Goal: Navigation & Orientation: Find specific page/section

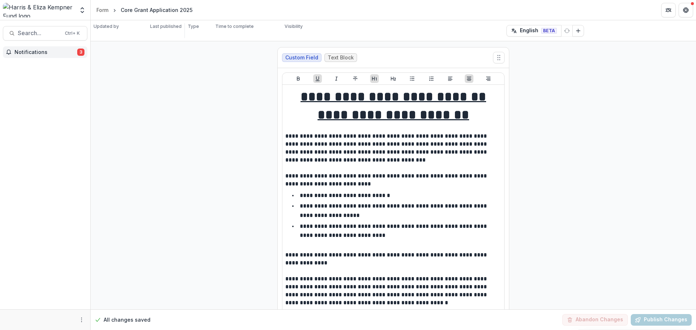
click at [36, 52] on span "Notifications" at bounding box center [46, 52] width 63 height 6
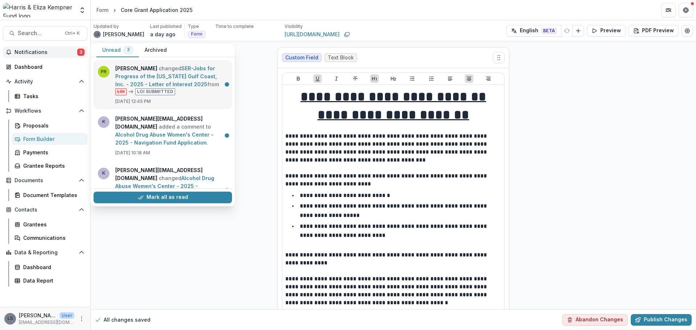
click at [181, 79] on link "SER-Jobs for Progress of the [US_STATE] Gulf Coast, Inc. - 2025 - Letter of Int…" at bounding box center [166, 76] width 102 height 22
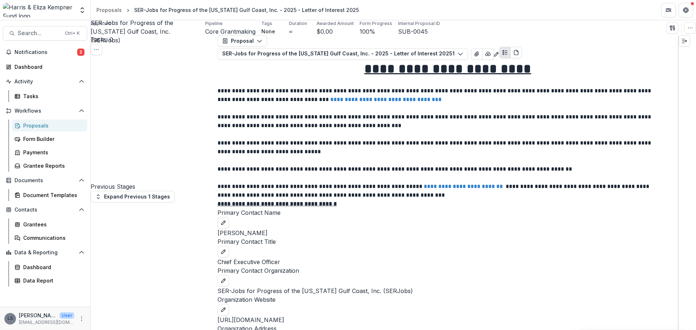
scroll to position [1991, 0]
click at [25, 50] on span "Notifications" at bounding box center [46, 52] width 63 height 6
click at [36, 190] on link "Document Templates" at bounding box center [50, 195] width 76 height 12
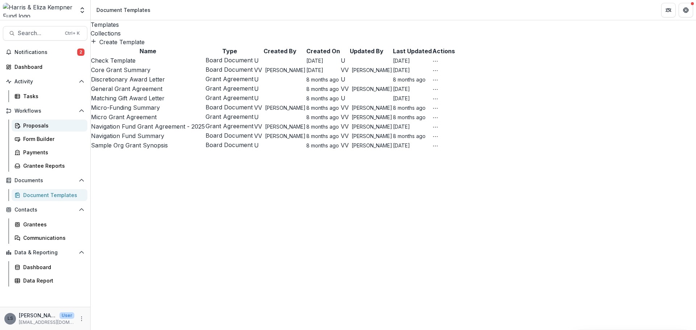
click at [30, 129] on div "Proposals" at bounding box center [52, 126] width 58 height 8
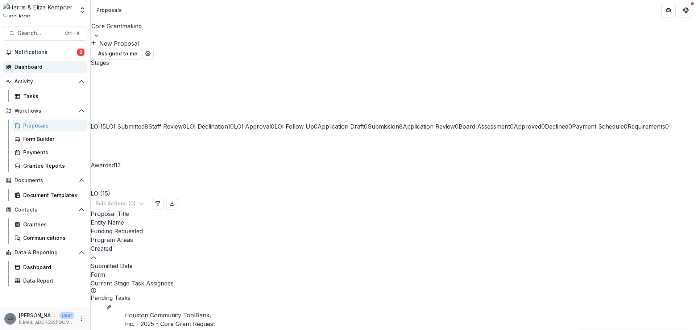
click at [24, 66] on div "Dashboard" at bounding box center [48, 67] width 67 height 8
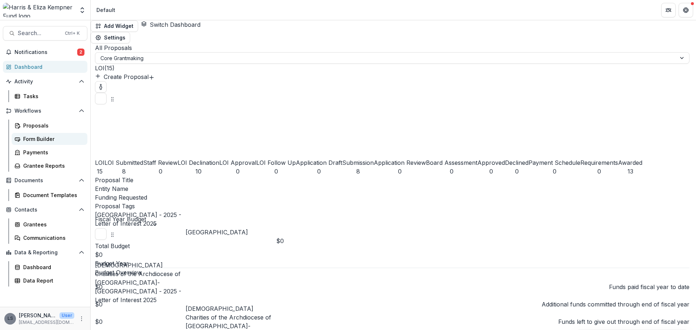
click at [34, 140] on div "Form Builder" at bounding box center [52, 139] width 58 height 8
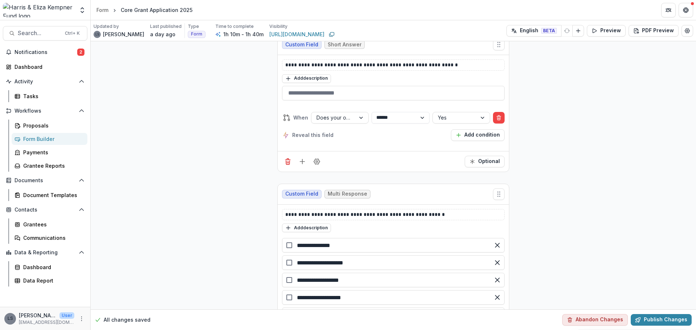
scroll to position [2465, 0]
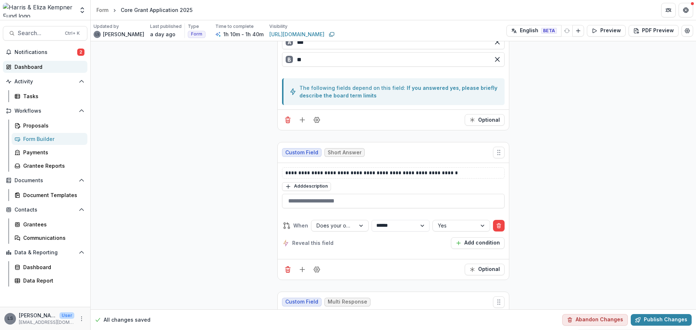
click at [32, 68] on div "Dashboard" at bounding box center [48, 67] width 67 height 8
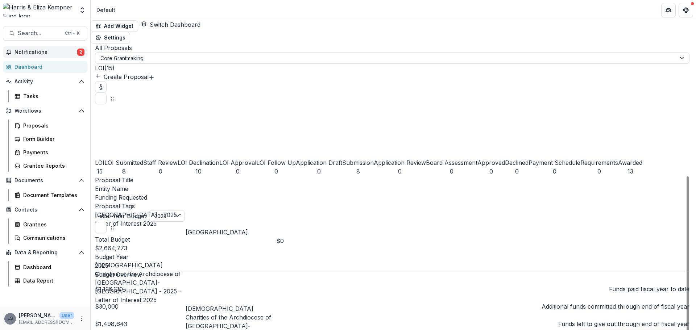
click at [48, 53] on span "Notifications" at bounding box center [46, 52] width 63 height 6
click at [363, 13] on header "Default" at bounding box center [393, 10] width 605 height 20
